Goal: Task Accomplishment & Management: Complete application form

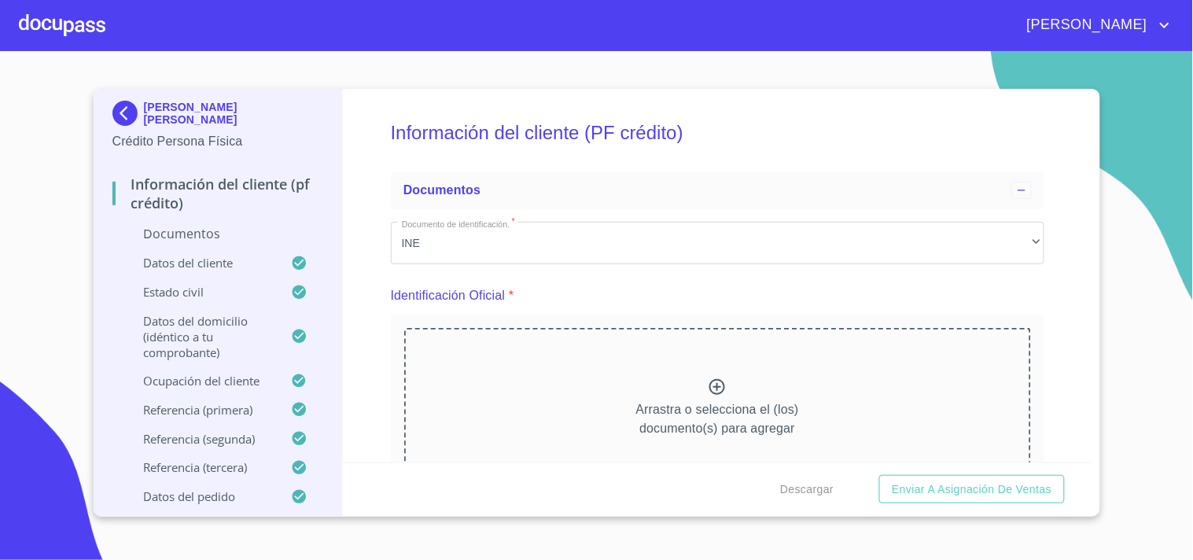
scroll to position [6070, 0]
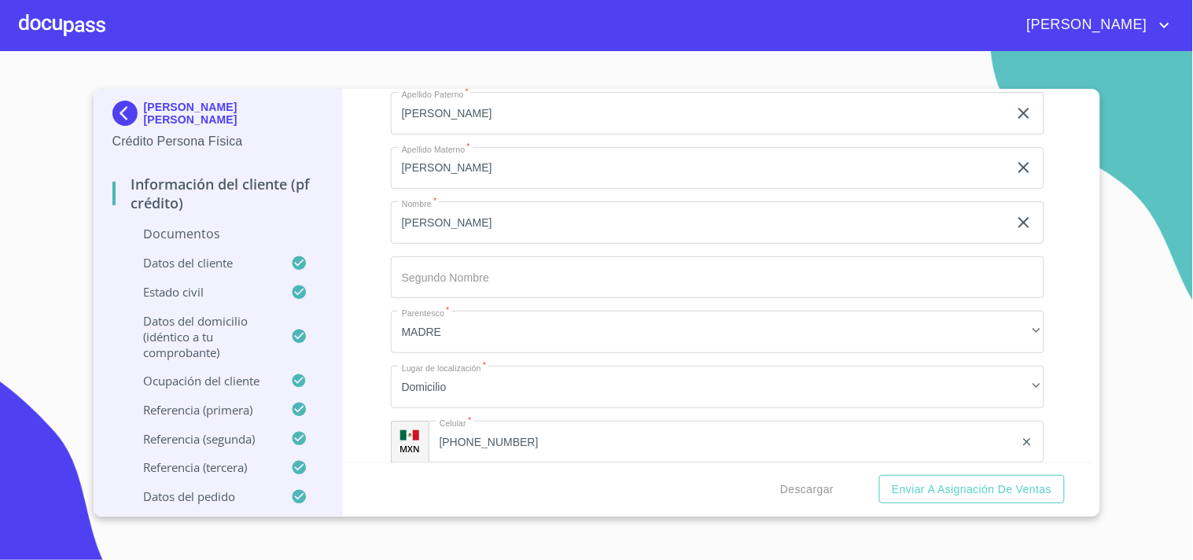
click at [30, 48] on div at bounding box center [62, 25] width 87 height 50
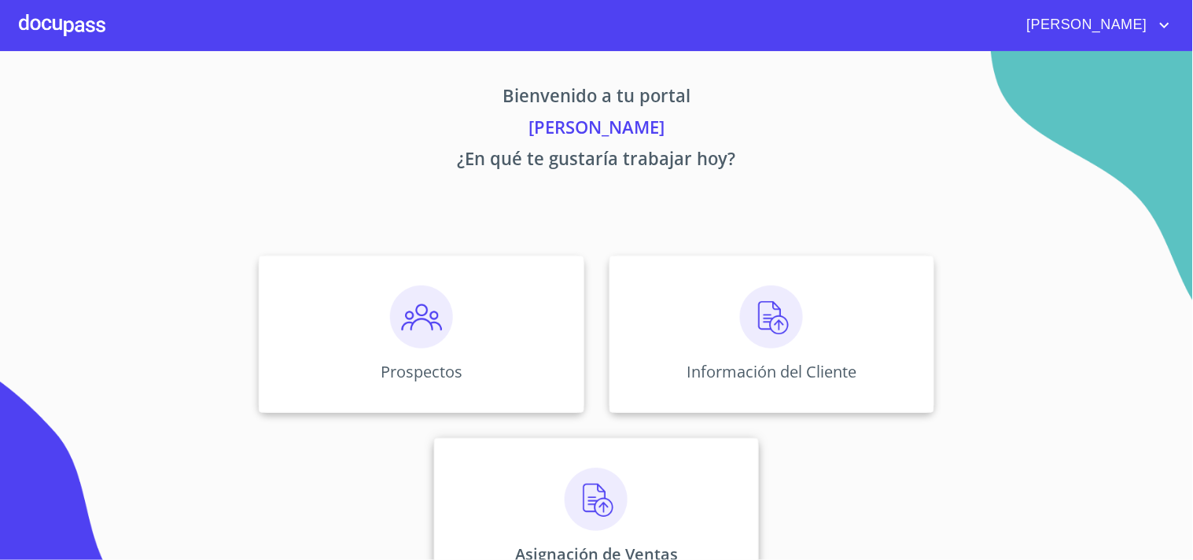
click at [608, 499] on img at bounding box center [596, 499] width 63 height 63
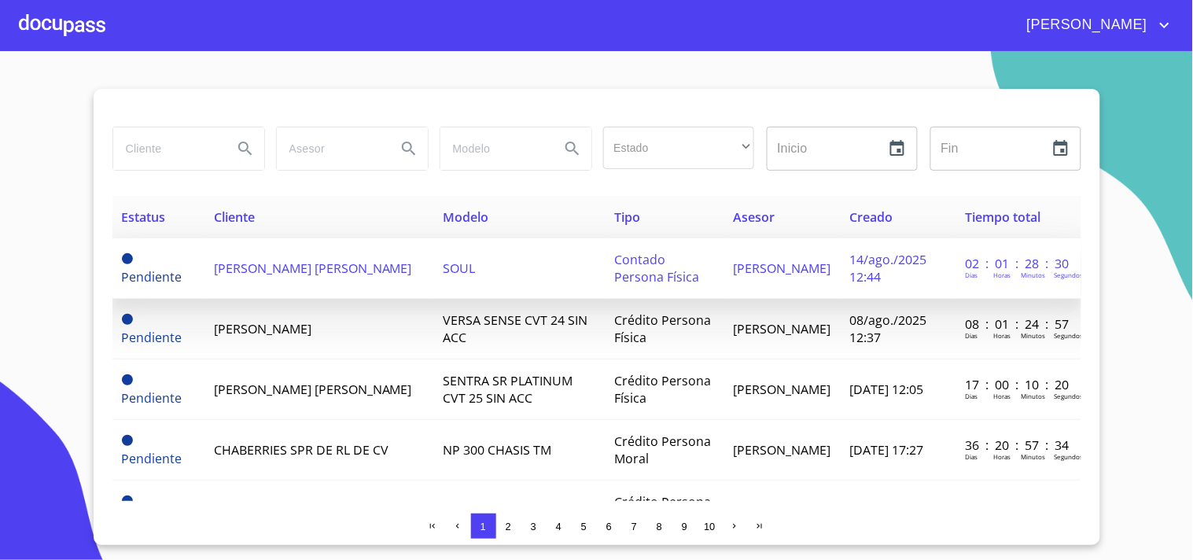
click at [244, 288] on td "[PERSON_NAME] [PERSON_NAME]" at bounding box center [319, 268] width 230 height 61
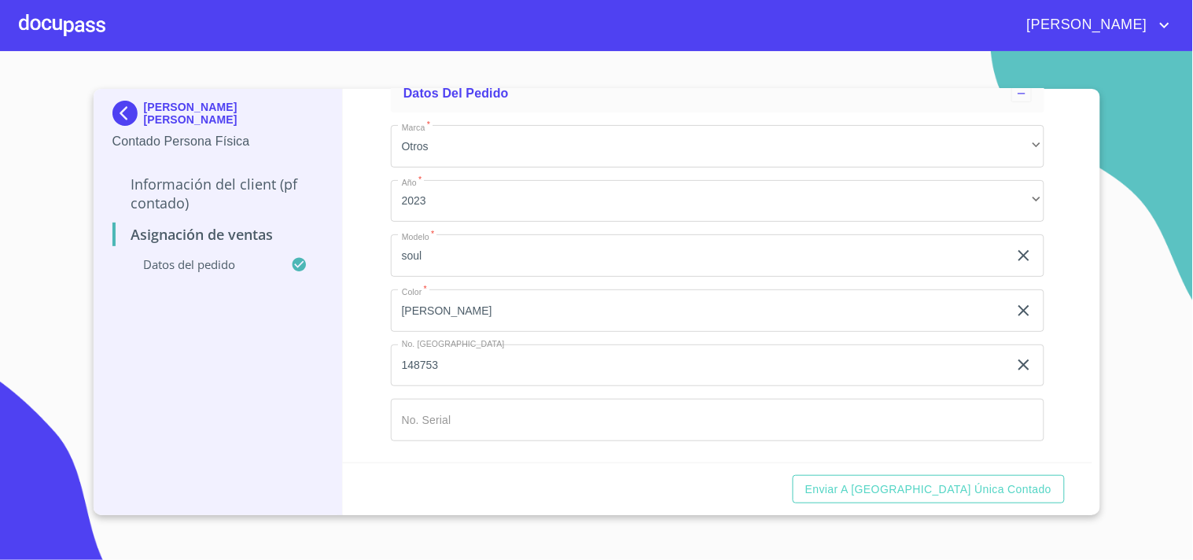
scroll to position [105, 0]
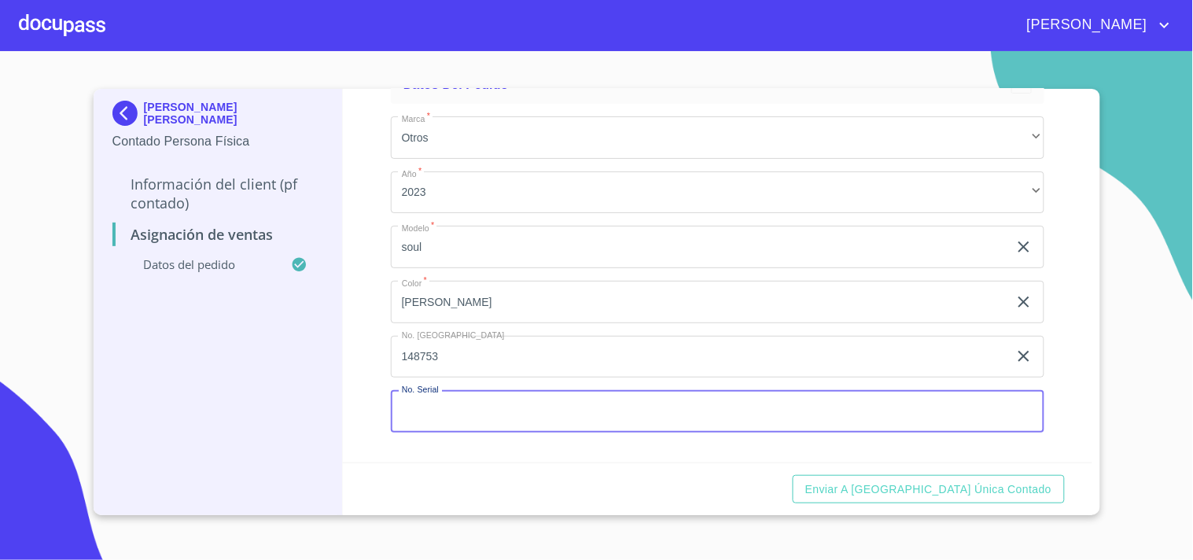
click at [533, 414] on input "Marca   *" at bounding box center [718, 411] width 654 height 42
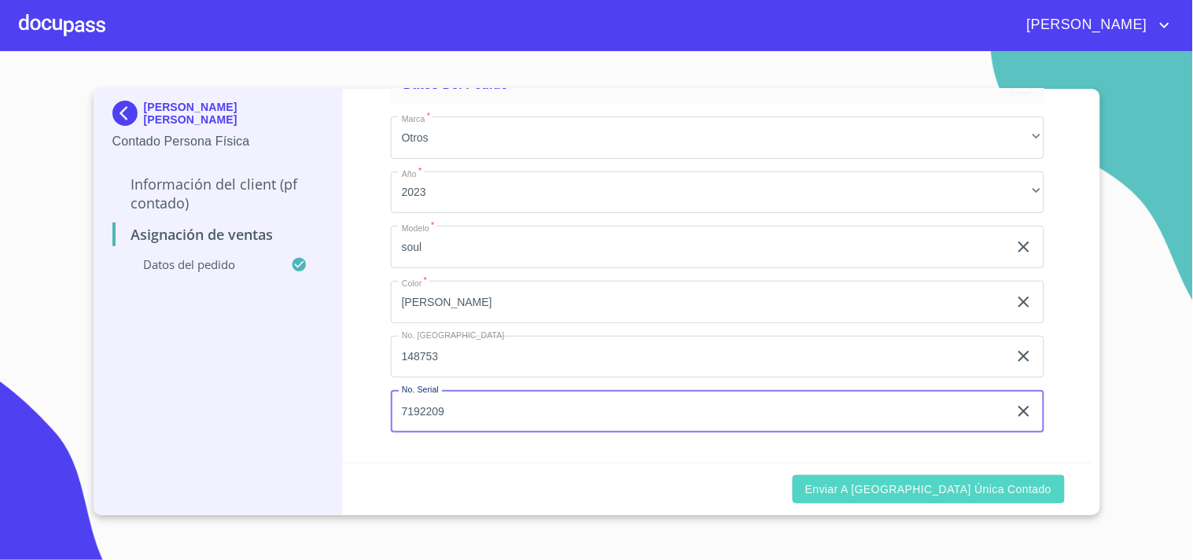
type input "7192209"
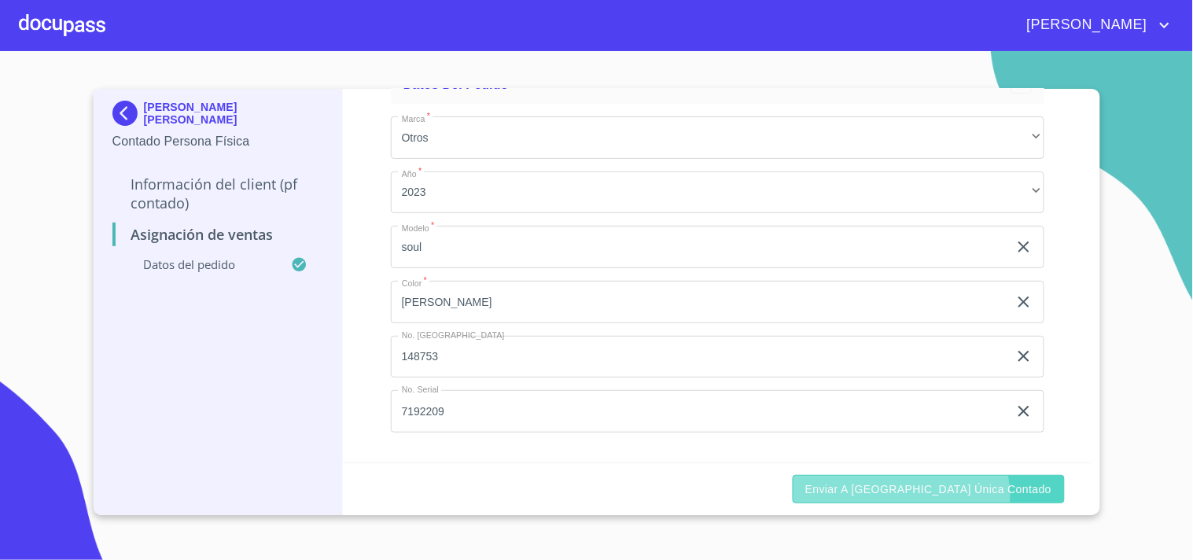
click at [970, 497] on span "Enviar a [GEOGRAPHIC_DATA] única contado" at bounding box center [928, 490] width 247 height 20
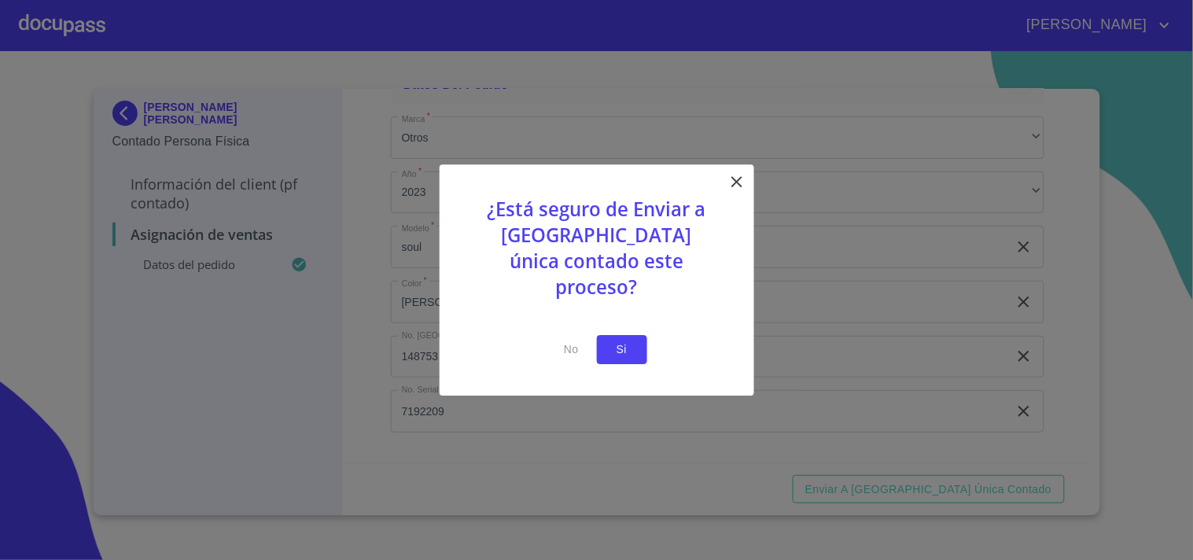
click at [617, 340] on span "Si" at bounding box center [622, 350] width 25 height 20
